Goal: Information Seeking & Learning: Learn about a topic

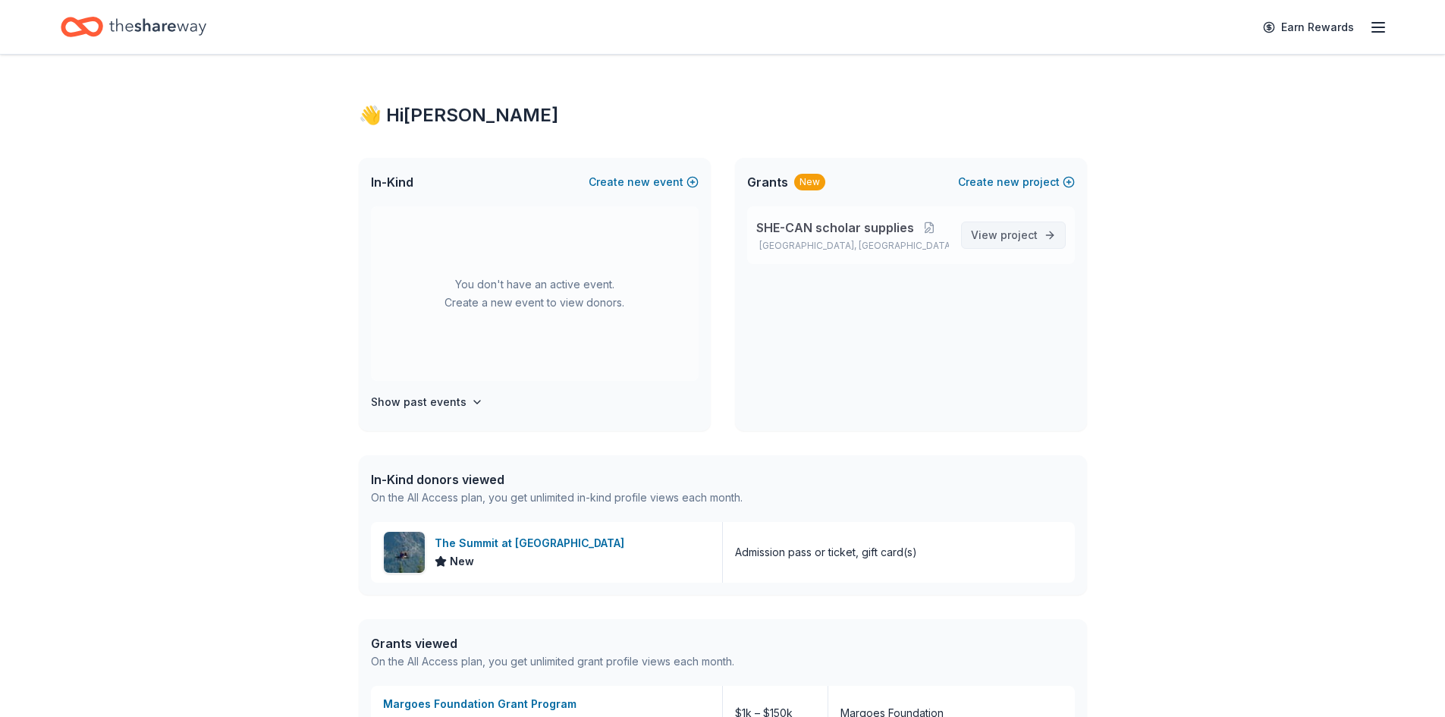
click at [1045, 242] on link "View project" at bounding box center [1013, 234] width 105 height 27
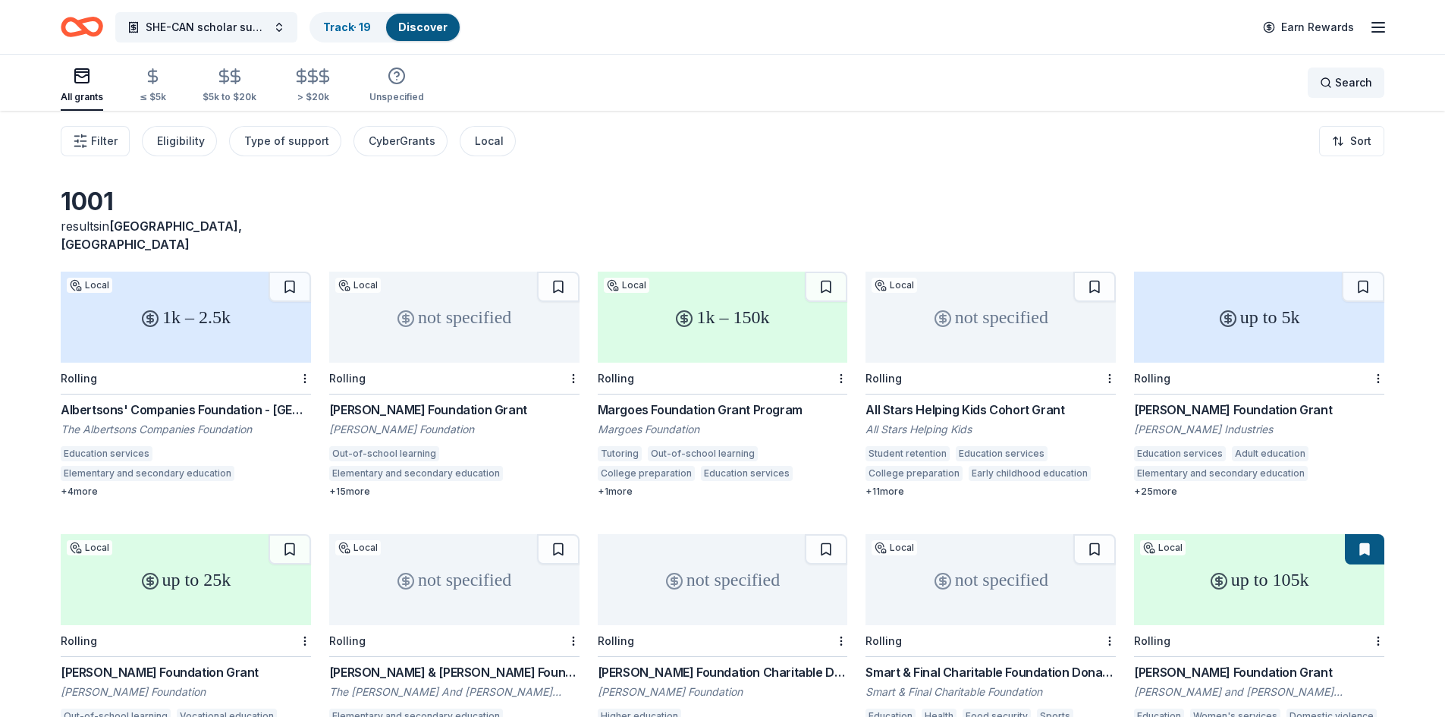
click at [1348, 90] on span "Search" at bounding box center [1353, 83] width 37 height 18
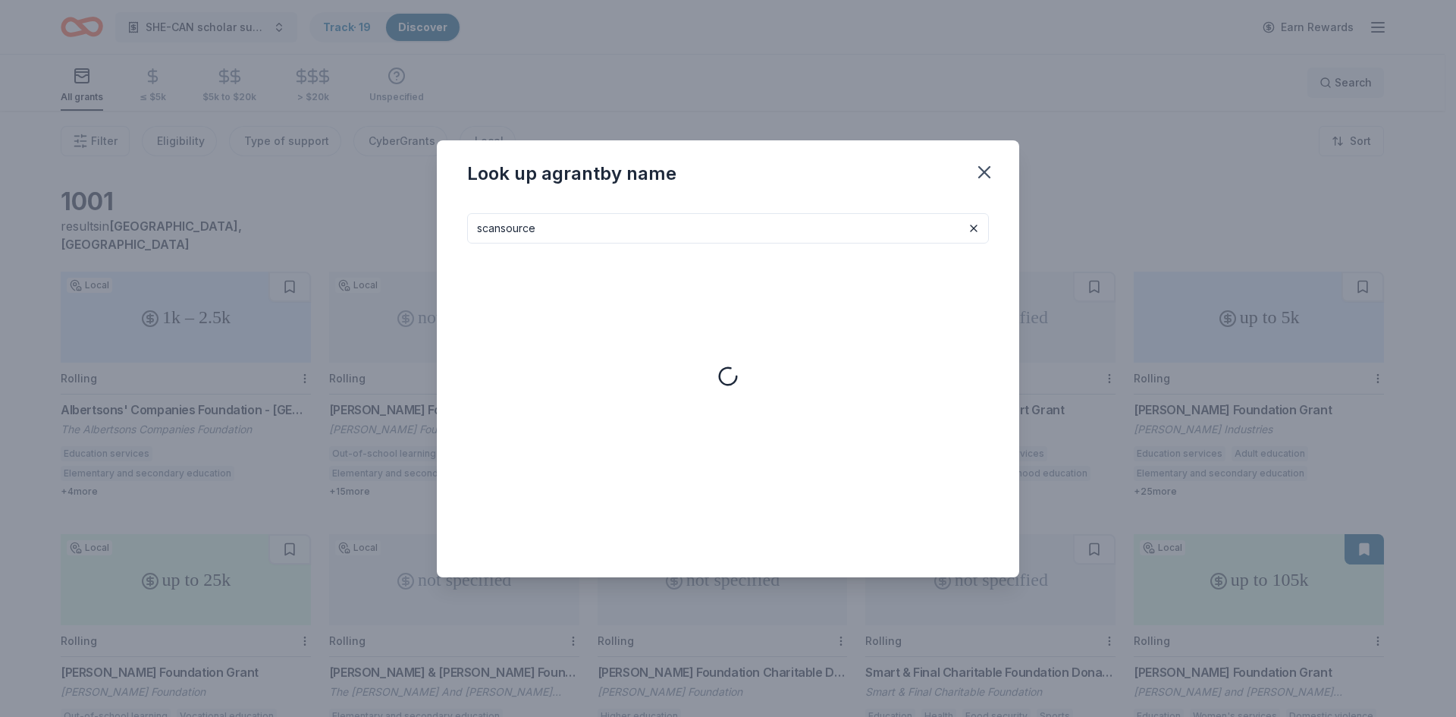
type input "scansource"
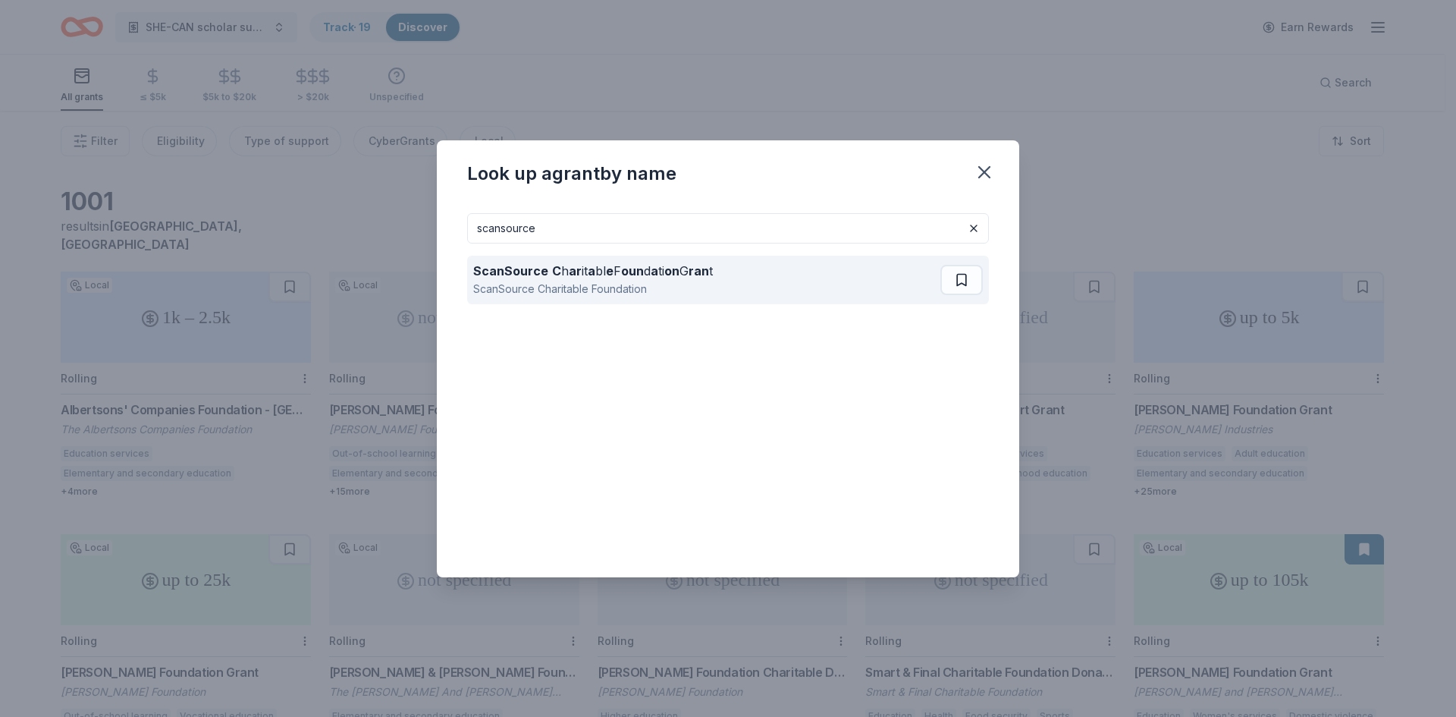
click at [631, 275] on strong "oun" at bounding box center [632, 270] width 23 height 15
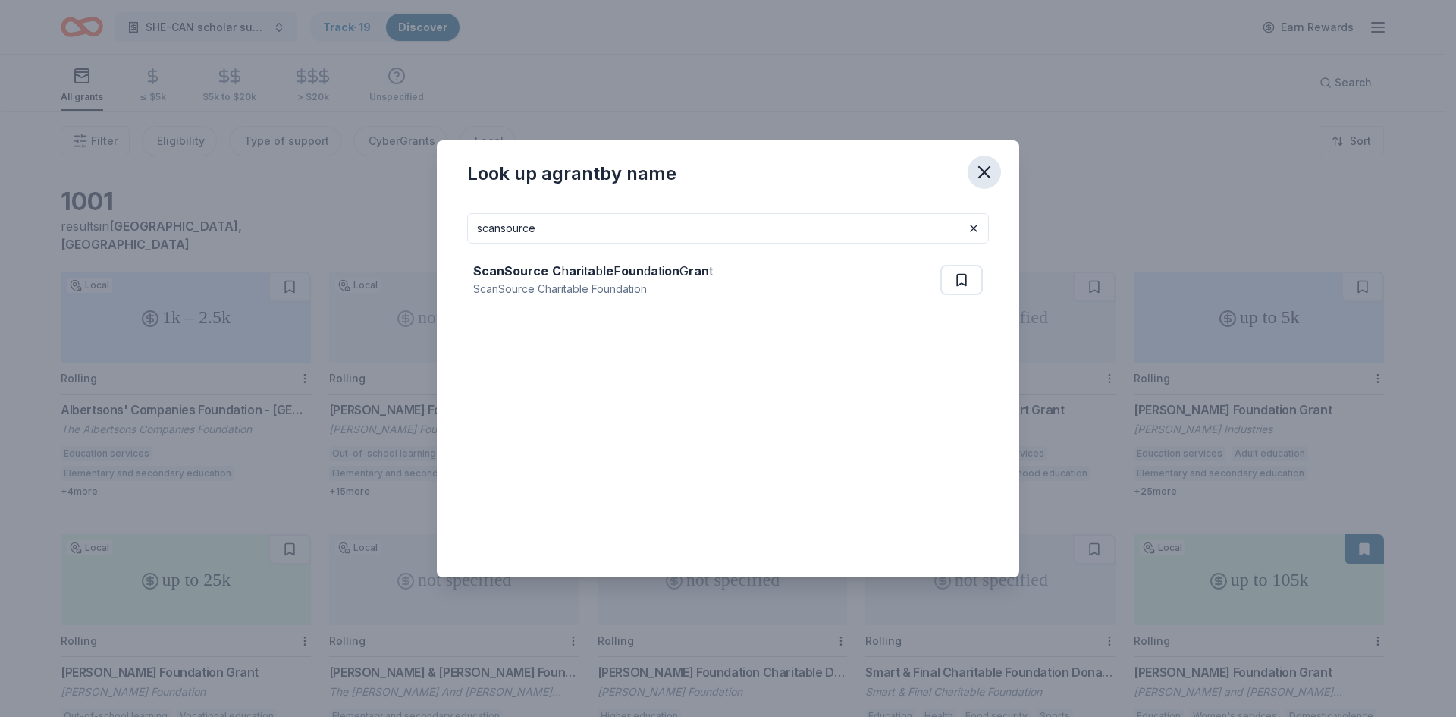
click at [990, 175] on icon "button" at bounding box center [984, 172] width 21 height 21
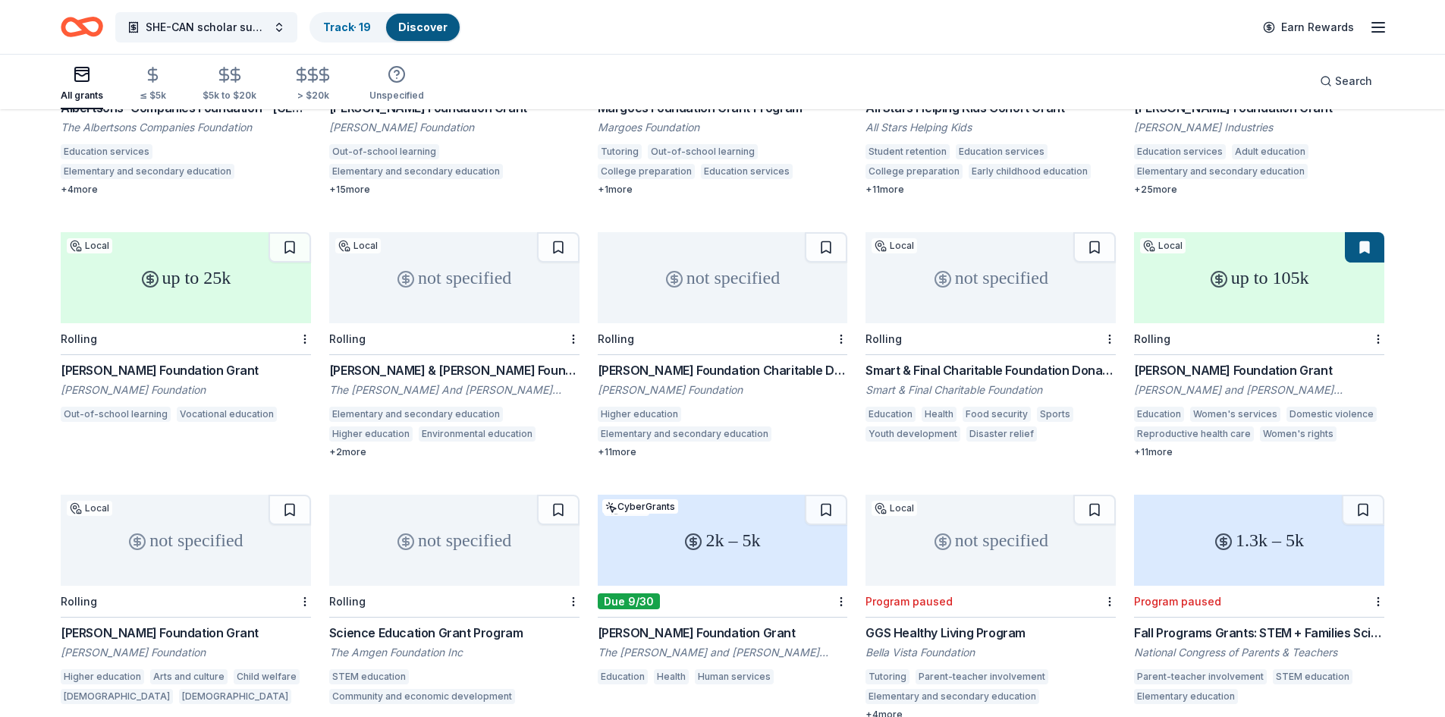
scroll to position [303, 0]
click at [1194, 359] on div "[PERSON_NAME] Foundation Grant" at bounding box center [1259, 368] width 250 height 18
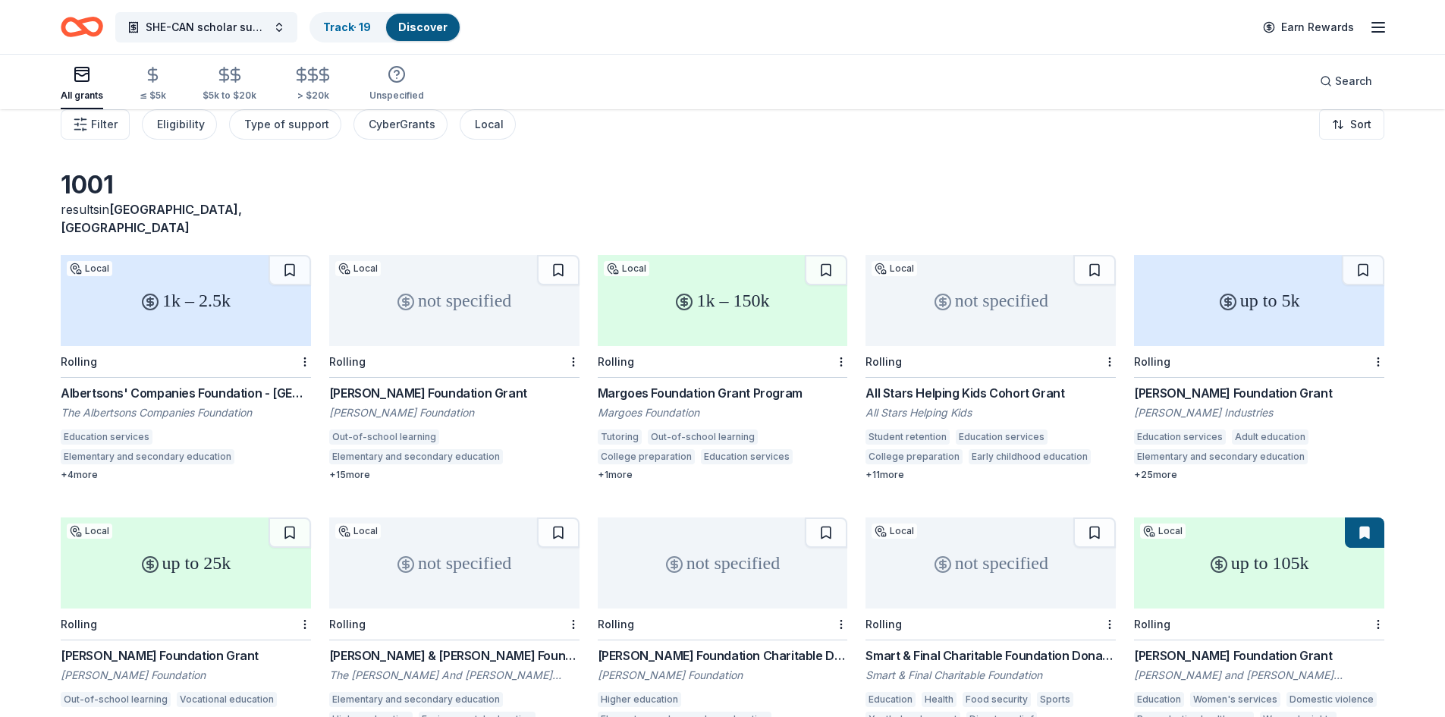
scroll to position [0, 0]
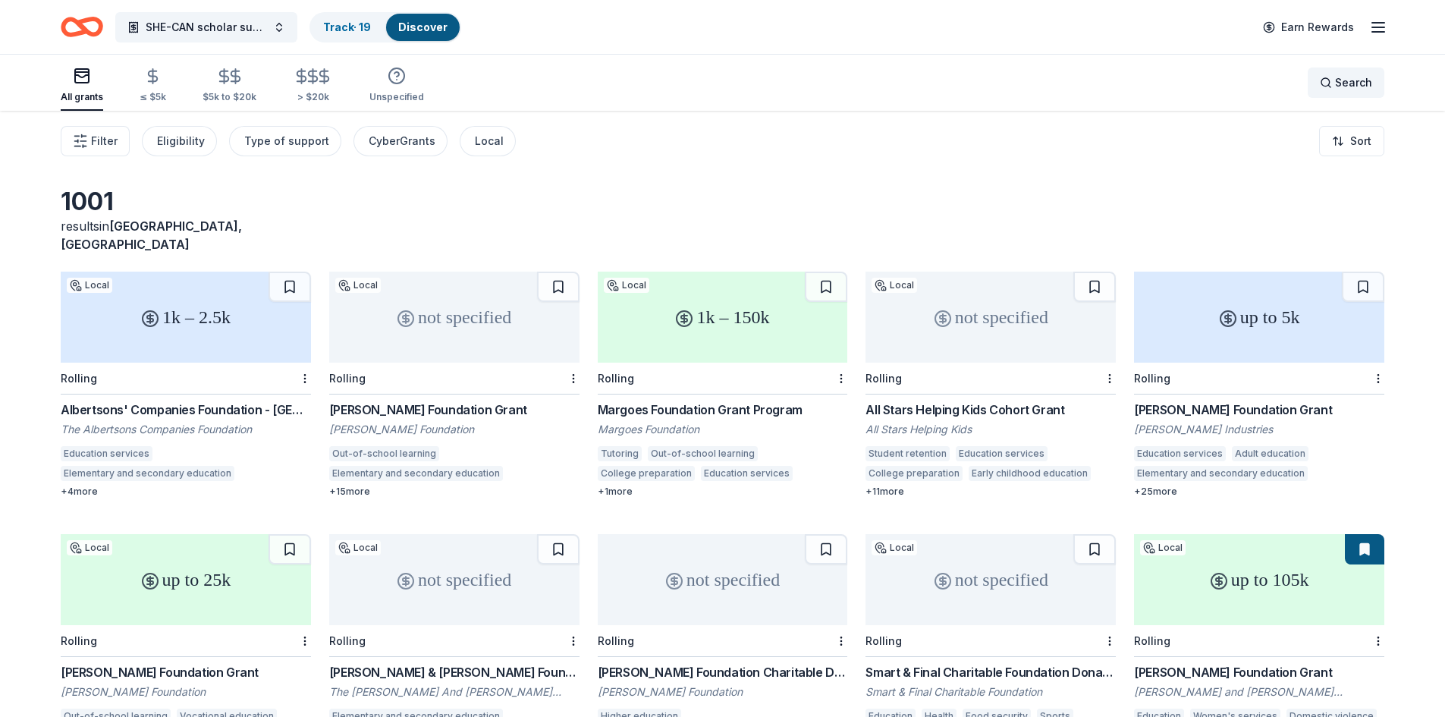
click at [1324, 88] on div "Search" at bounding box center [1346, 83] width 52 height 18
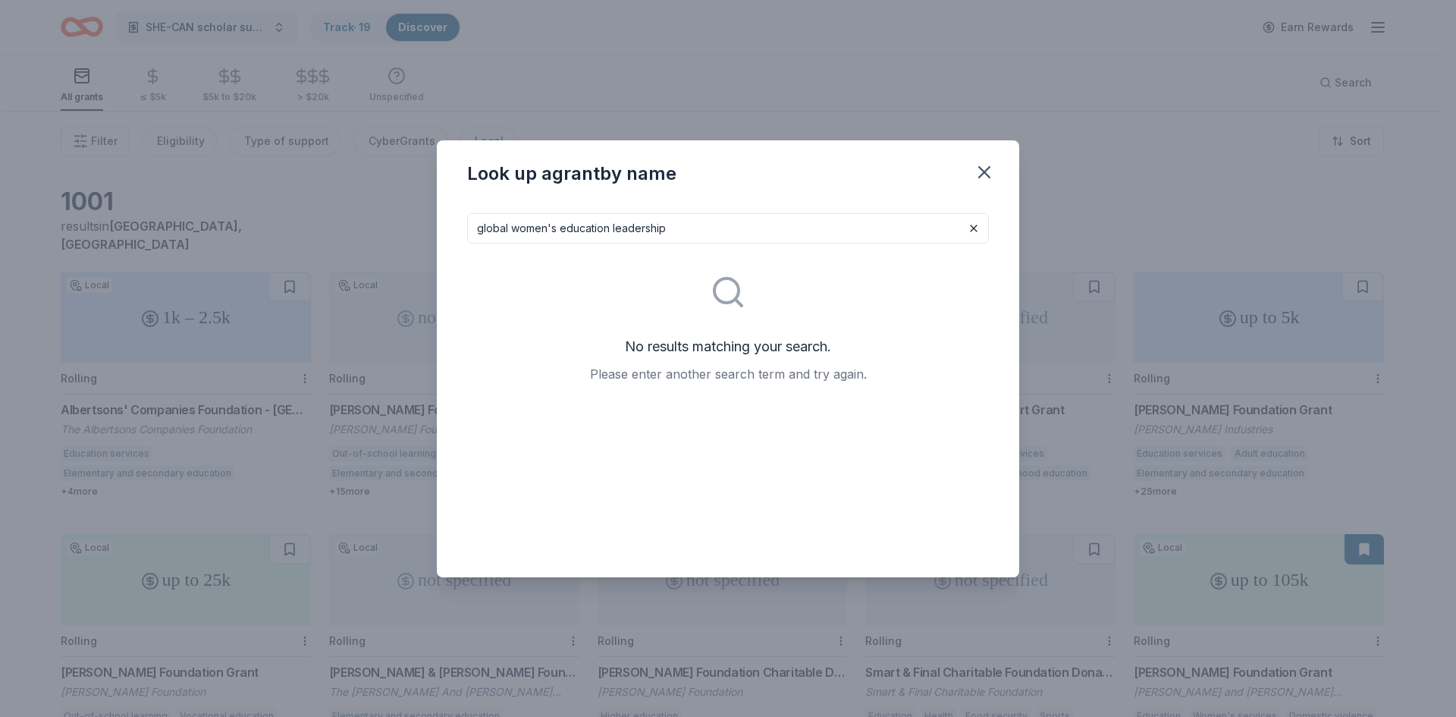
click at [517, 234] on input "global women's education leadership" at bounding box center [728, 228] width 522 height 30
click at [513, 237] on input "global women's education leadership" at bounding box center [728, 228] width 522 height 30
click at [632, 228] on input "women's education leadership" at bounding box center [728, 228] width 522 height 30
click at [592, 227] on input "women's education" at bounding box center [728, 228] width 522 height 30
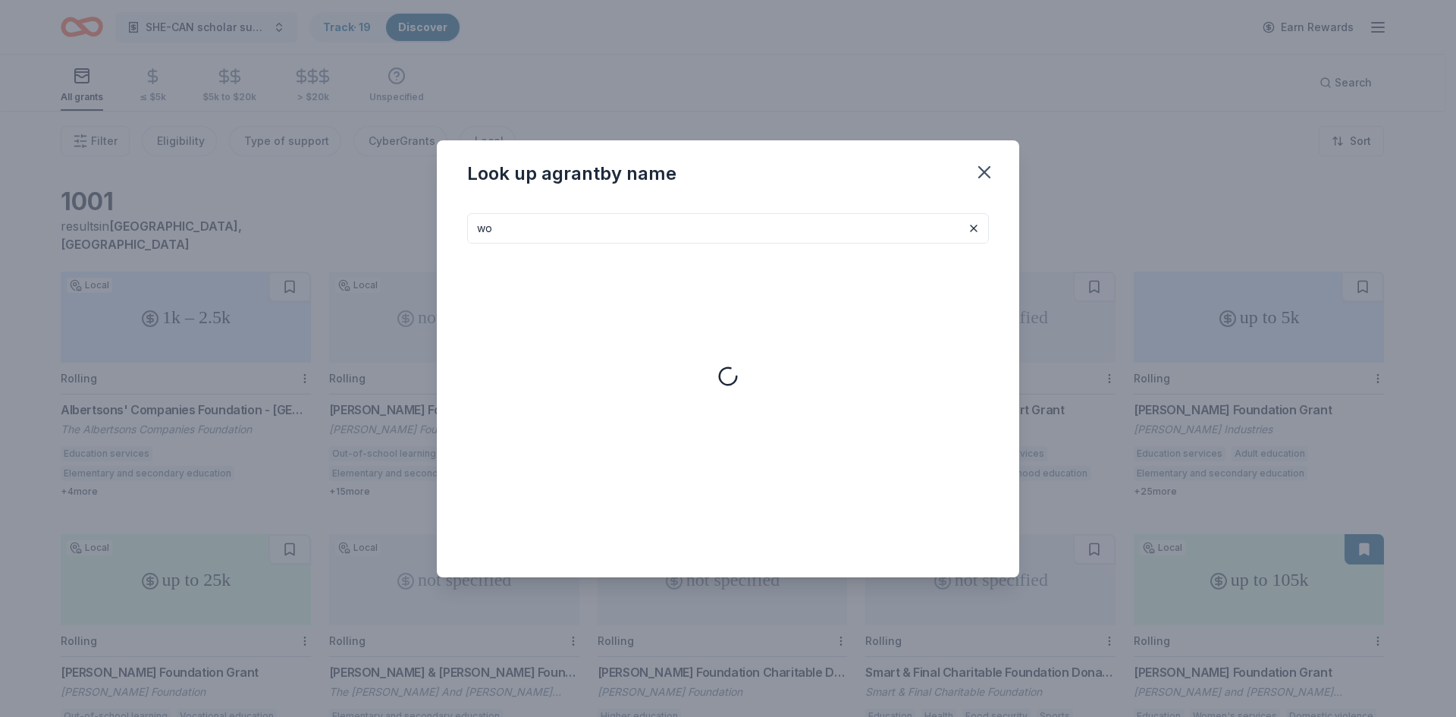
type input "w"
type input "global women"
click at [984, 178] on icon "button" at bounding box center [984, 172] width 21 height 21
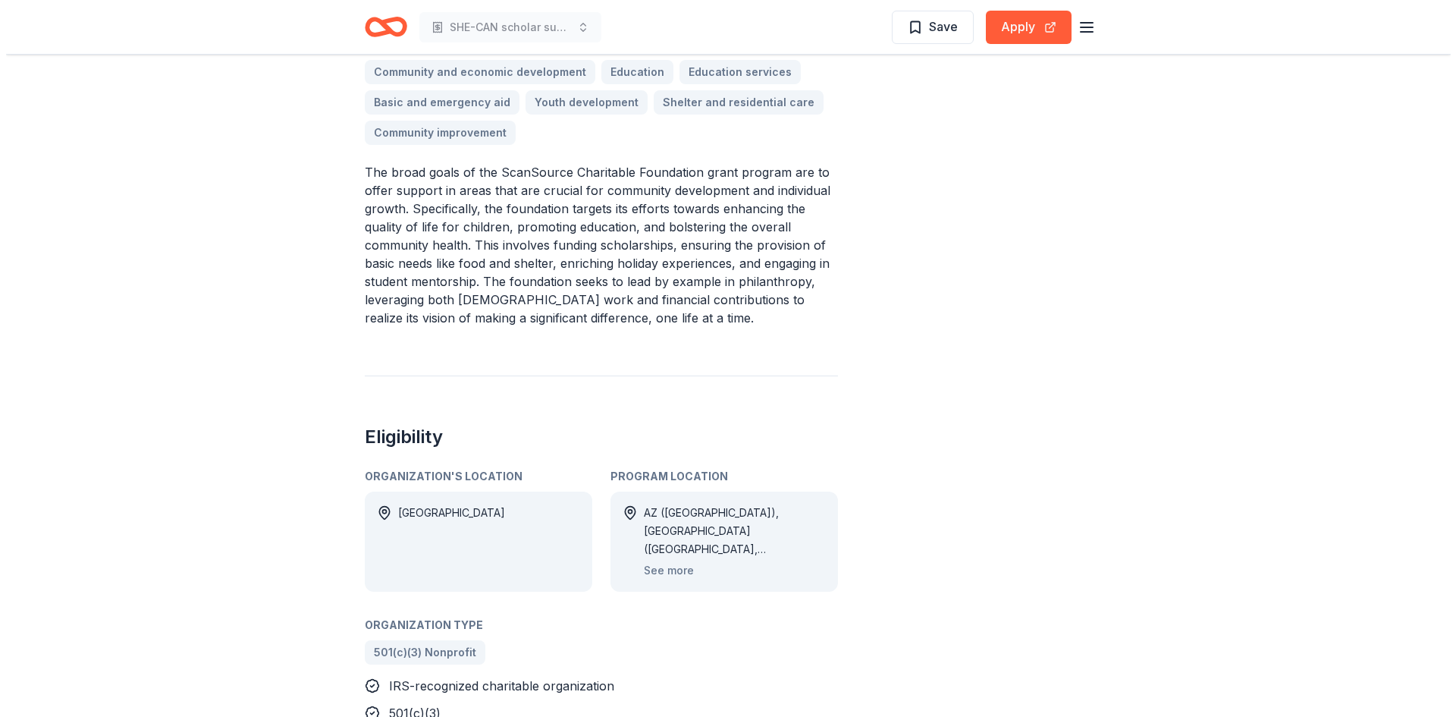
scroll to position [607, 0]
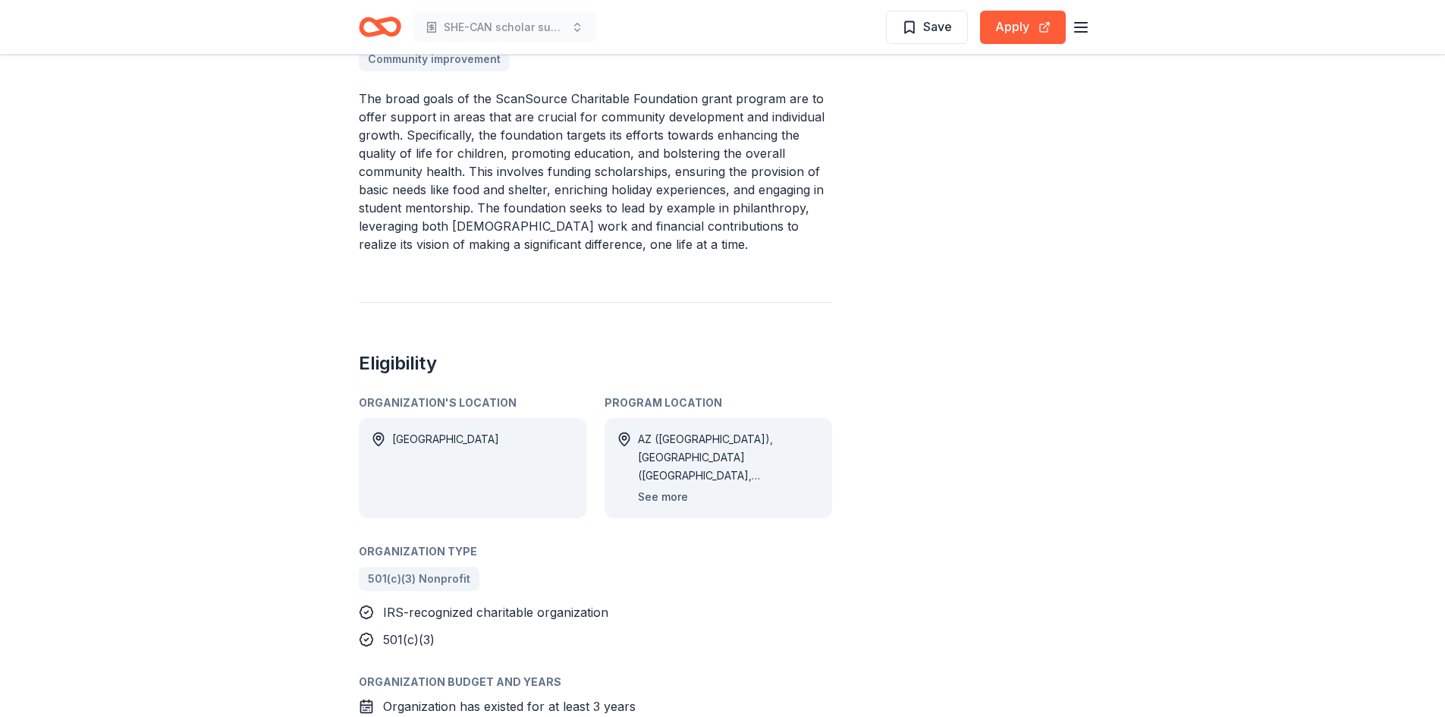
click at [672, 497] on button "See more" at bounding box center [663, 497] width 50 height 18
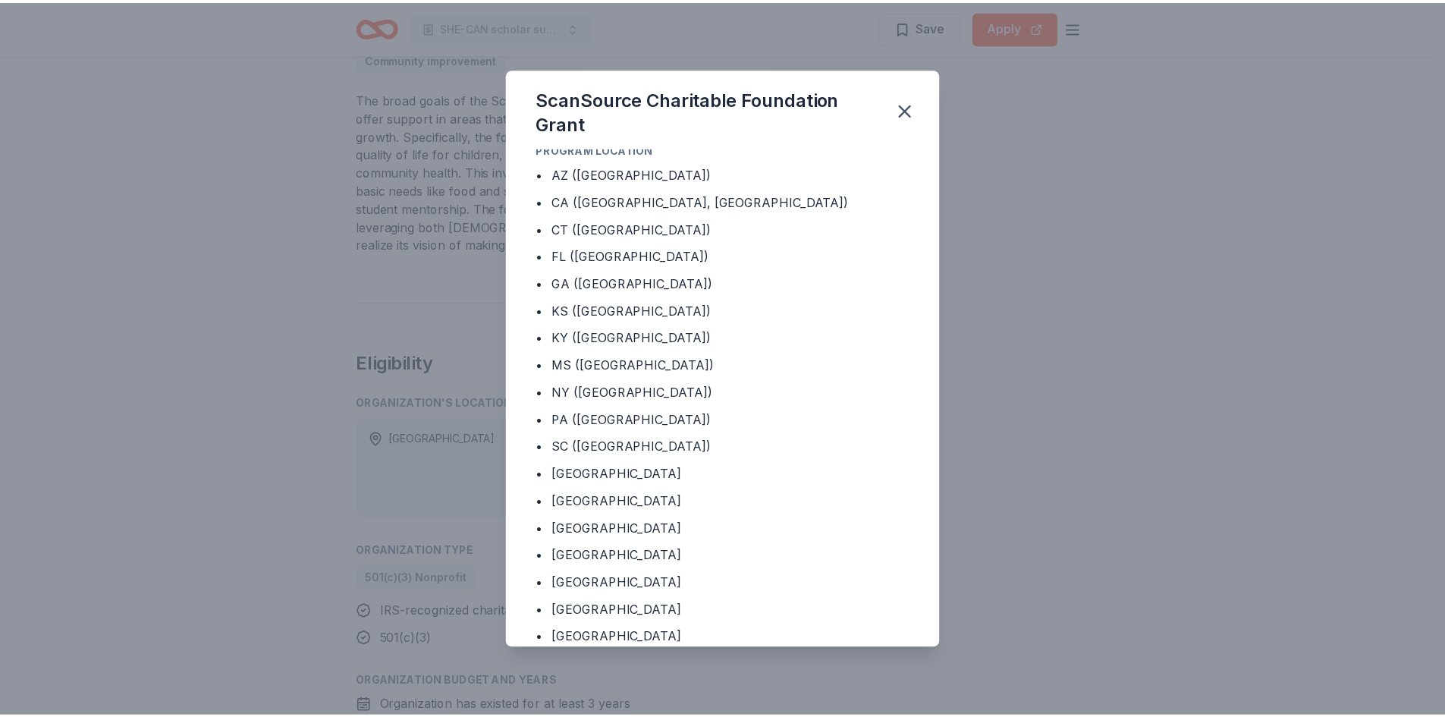
scroll to position [0, 0]
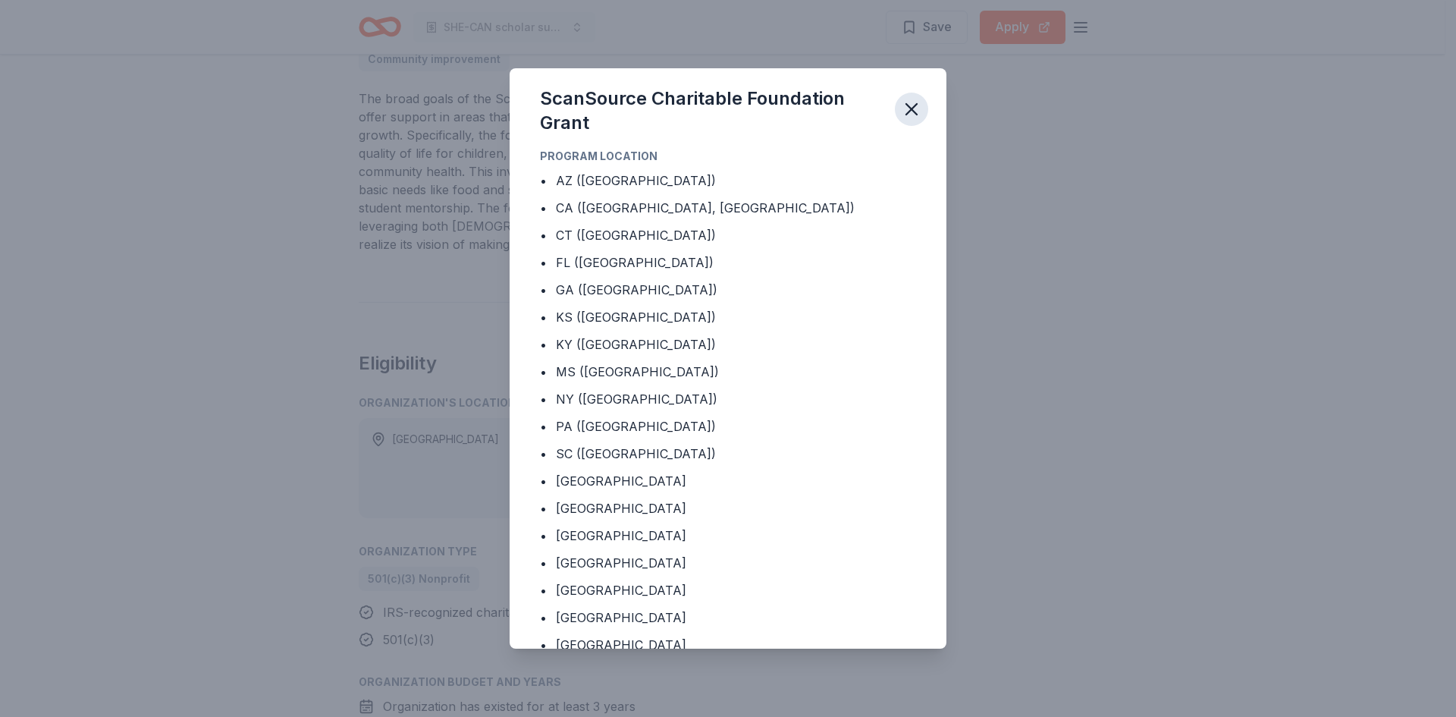
click at [912, 104] on icon "button" at bounding box center [911, 109] width 21 height 21
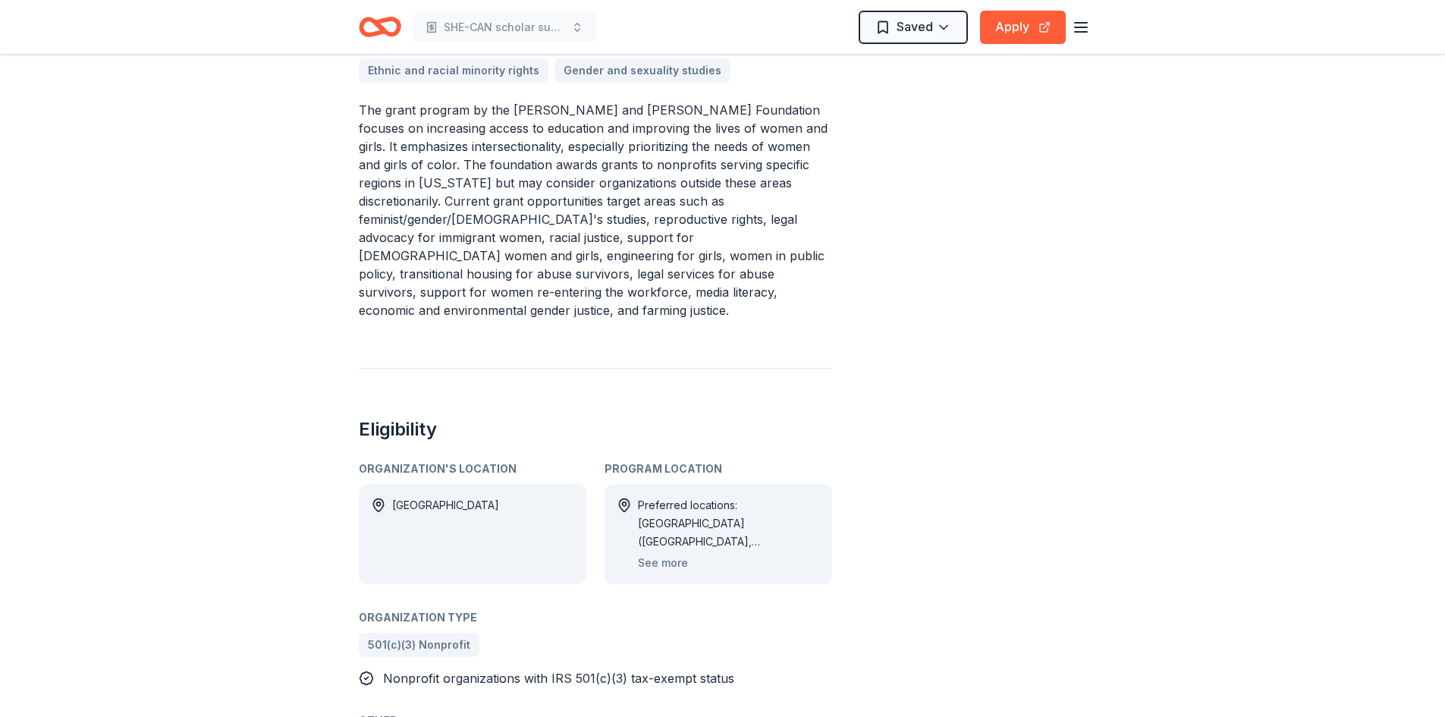
scroll to position [683, 0]
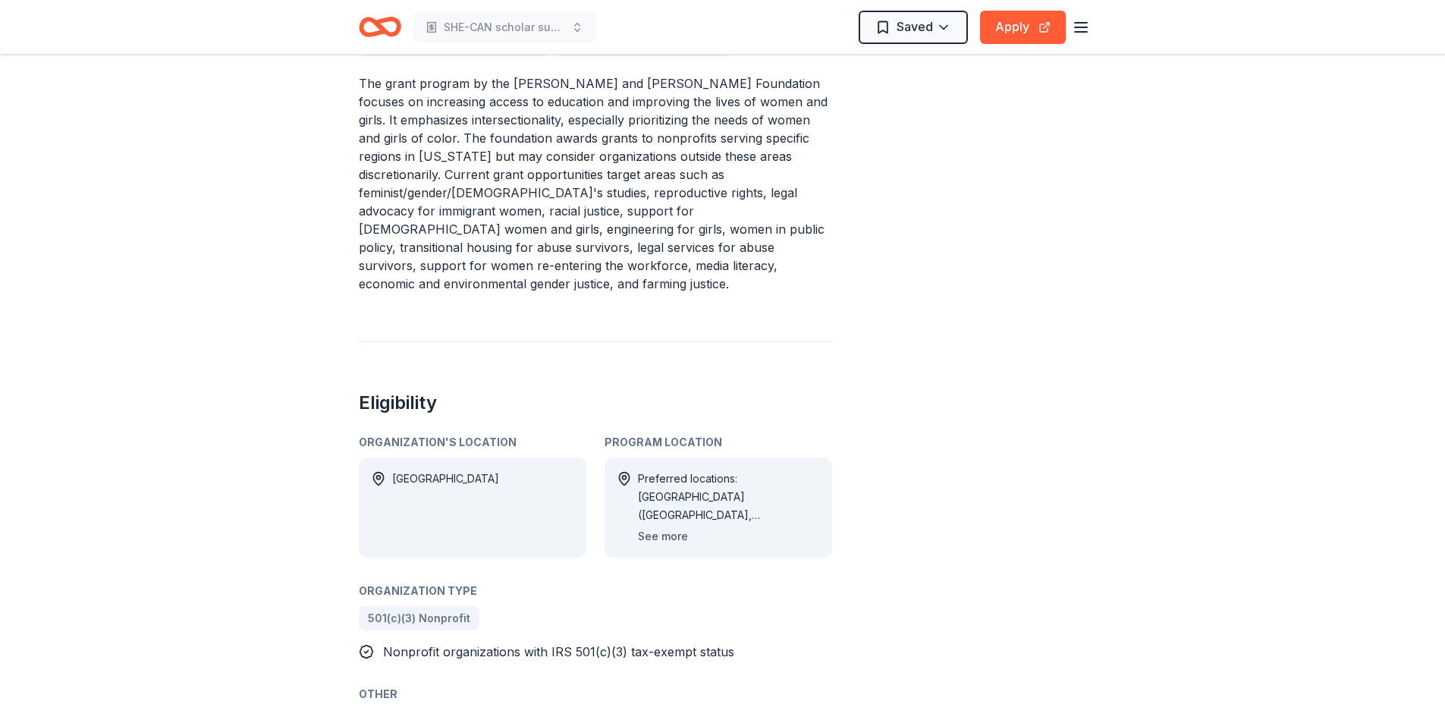
click at [679, 527] on button "See more" at bounding box center [663, 536] width 50 height 18
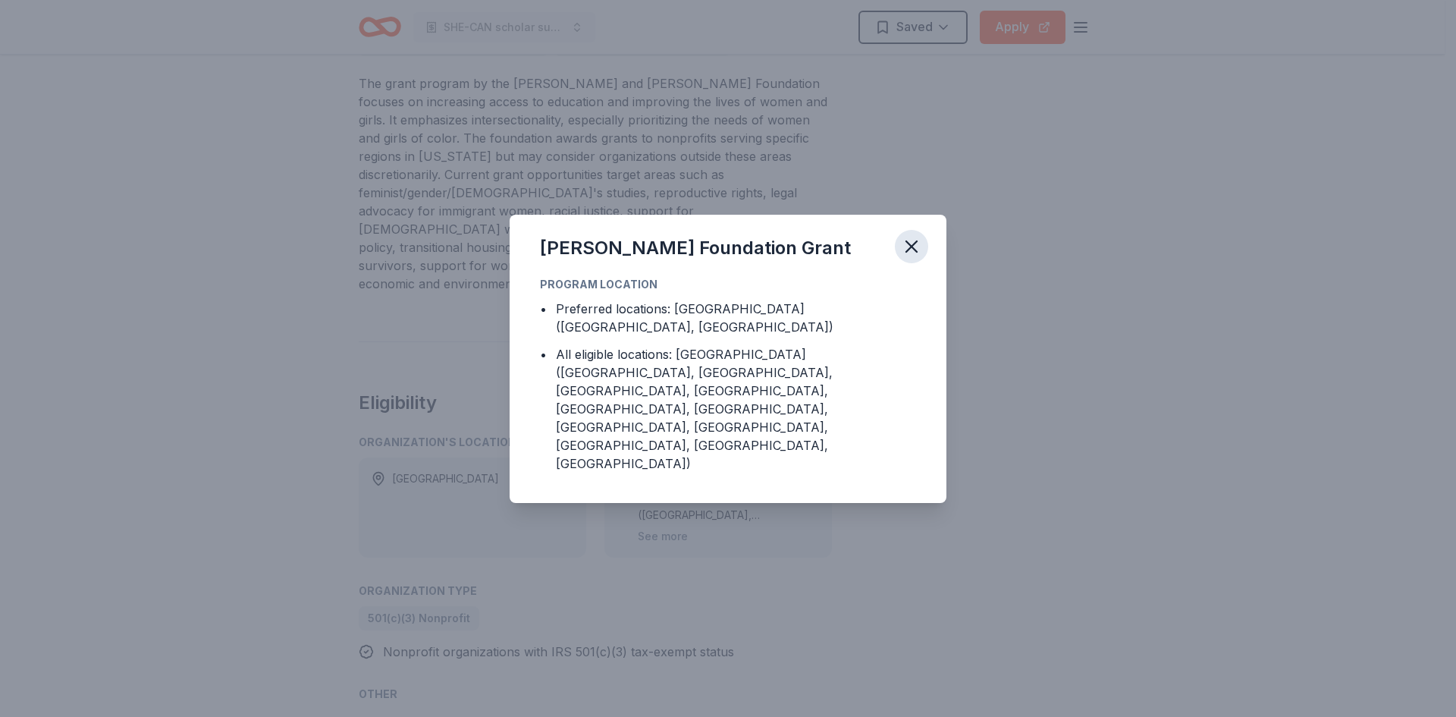
click at [912, 252] on icon "button" at bounding box center [911, 246] width 11 height 11
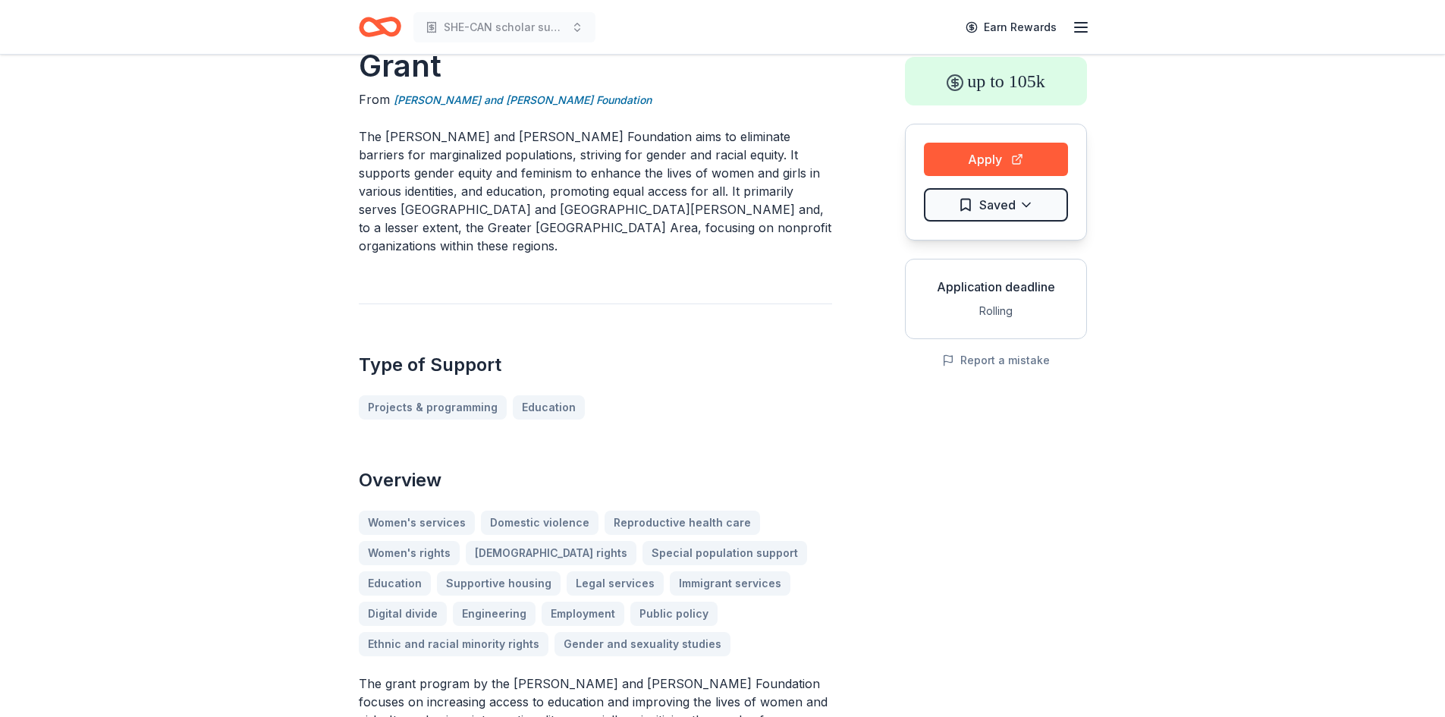
scroll to position [0, 0]
